Goal: Information Seeking & Learning: Learn about a topic

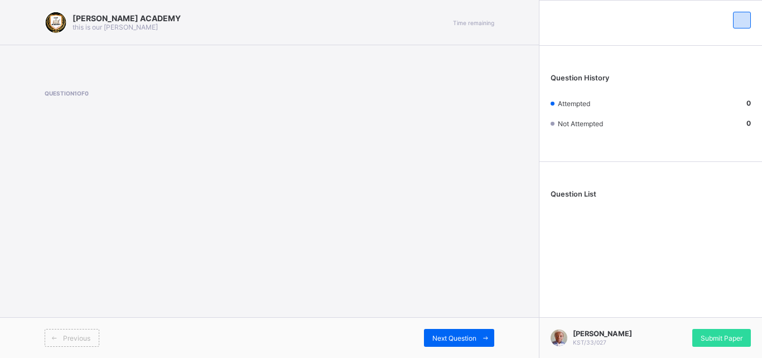
click at [194, 28] on div "[PERSON_NAME] ACADEMY this is our [PERSON_NAME] Time remaining" at bounding box center [270, 22] width 450 height 22
